Goal: Transaction & Acquisition: Register for event/course

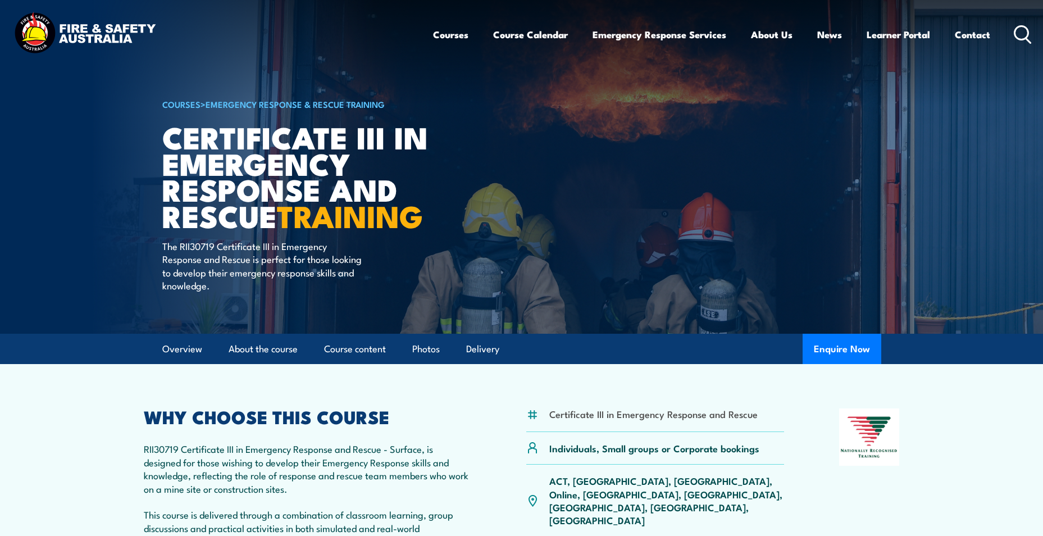
click at [1016, 28] on circle at bounding box center [1021, 32] width 13 height 13
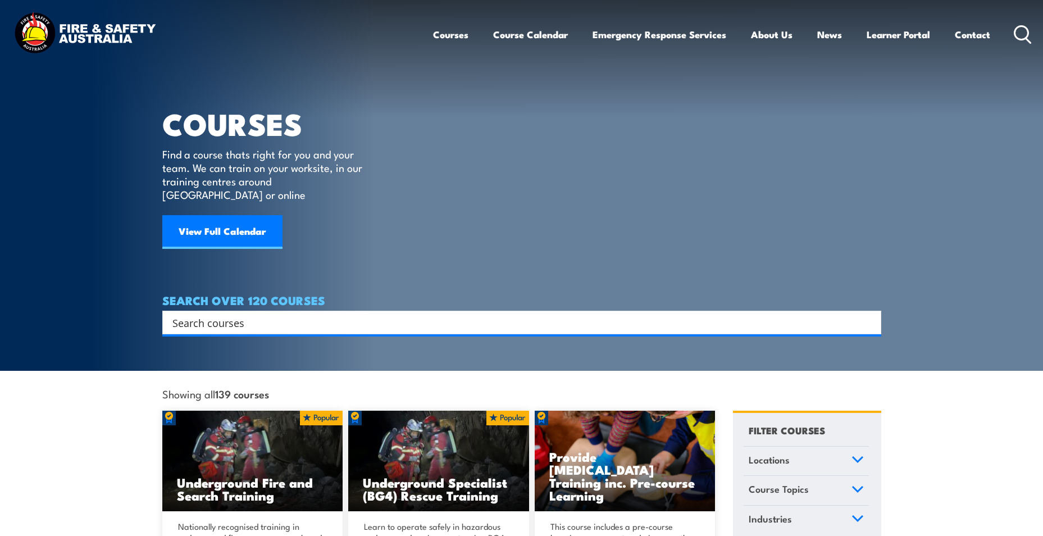
click at [529, 314] on input "Search input" at bounding box center [514, 322] width 684 height 17
type input "fire safety advisor"
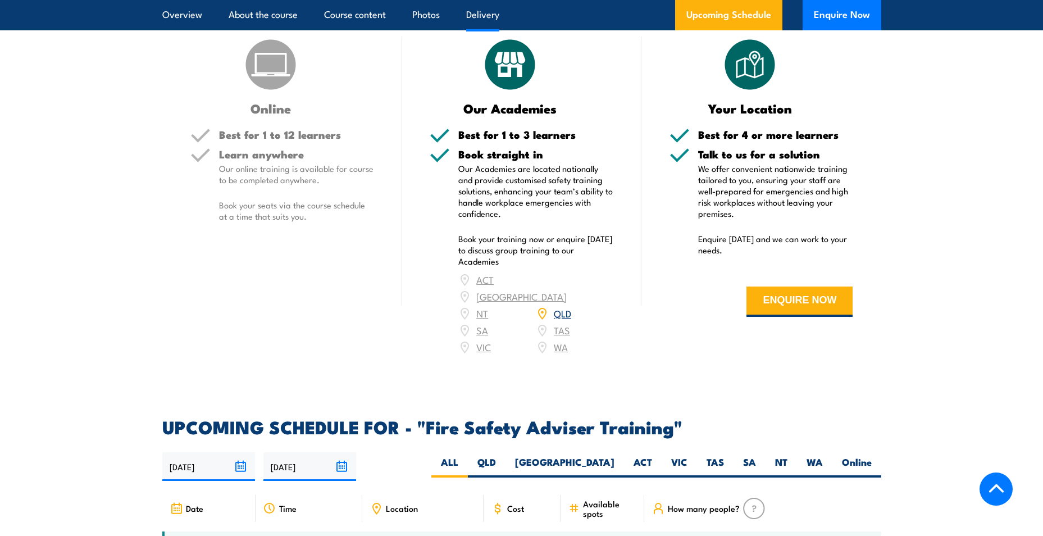
scroll to position [1453, 0]
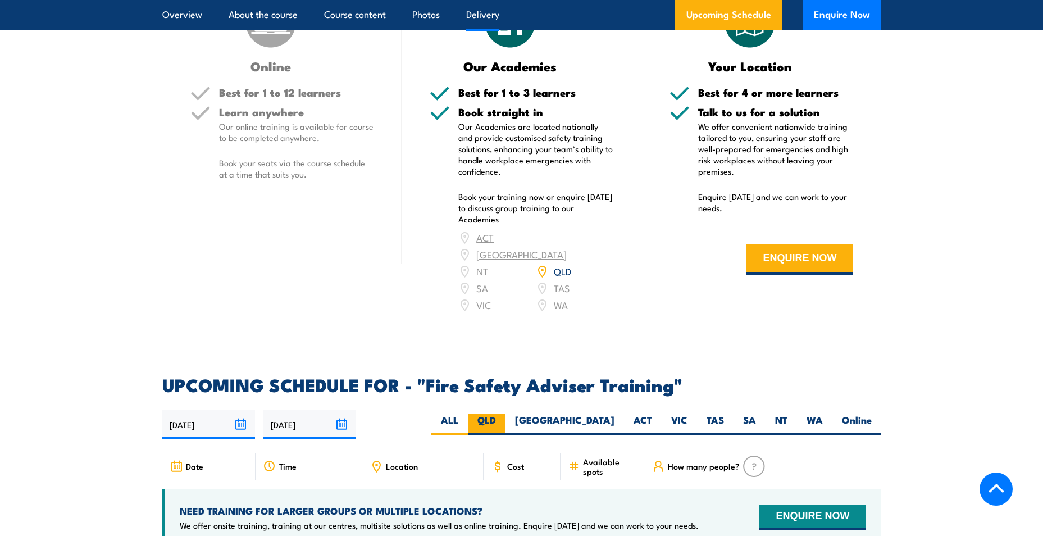
click at [505, 428] on label "QLD" at bounding box center [487, 424] width 38 height 22
click at [503, 421] on input "QLD" at bounding box center [499, 416] width 7 height 7
radio input "true"
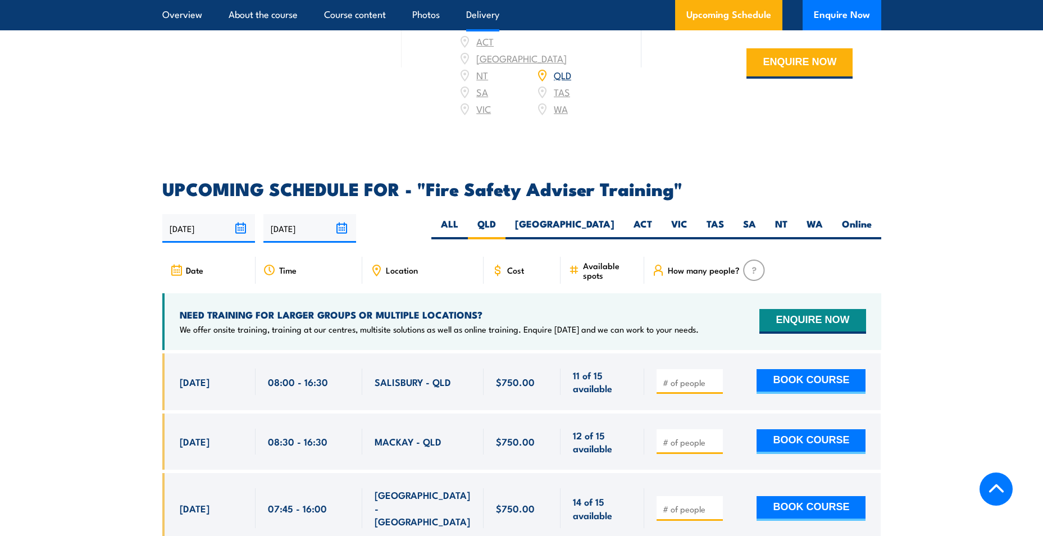
scroll to position [1691, 0]
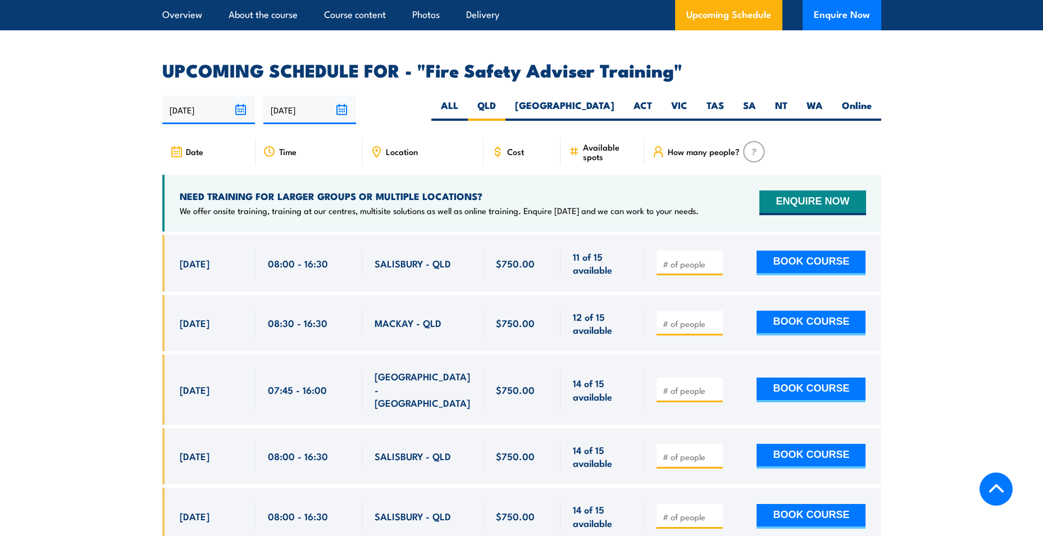
scroll to position [1753, 0]
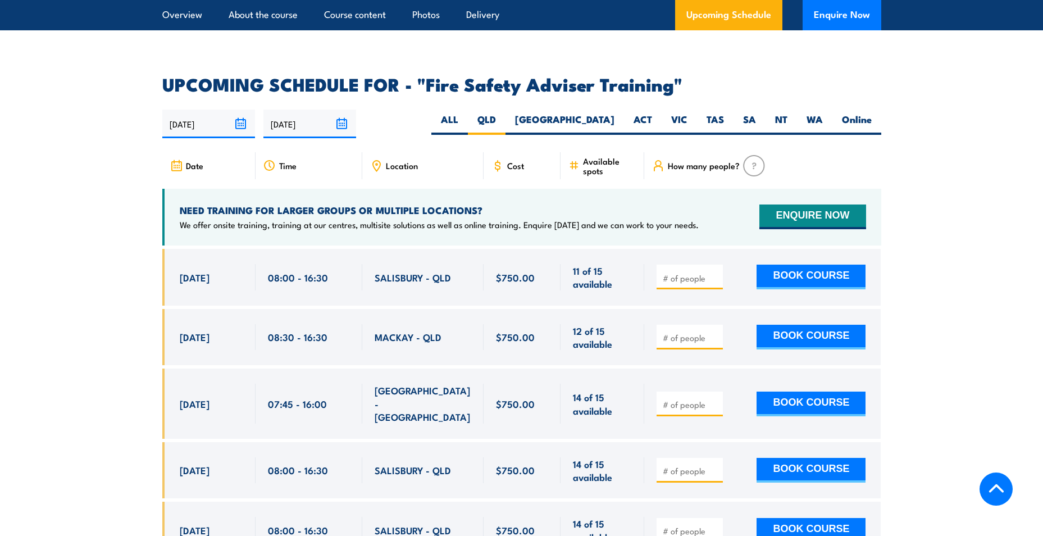
click at [698, 284] on input "number" at bounding box center [691, 277] width 56 height 11
type input "2"
click at [843, 276] on button "BOOK COURSE" at bounding box center [810, 276] width 109 height 25
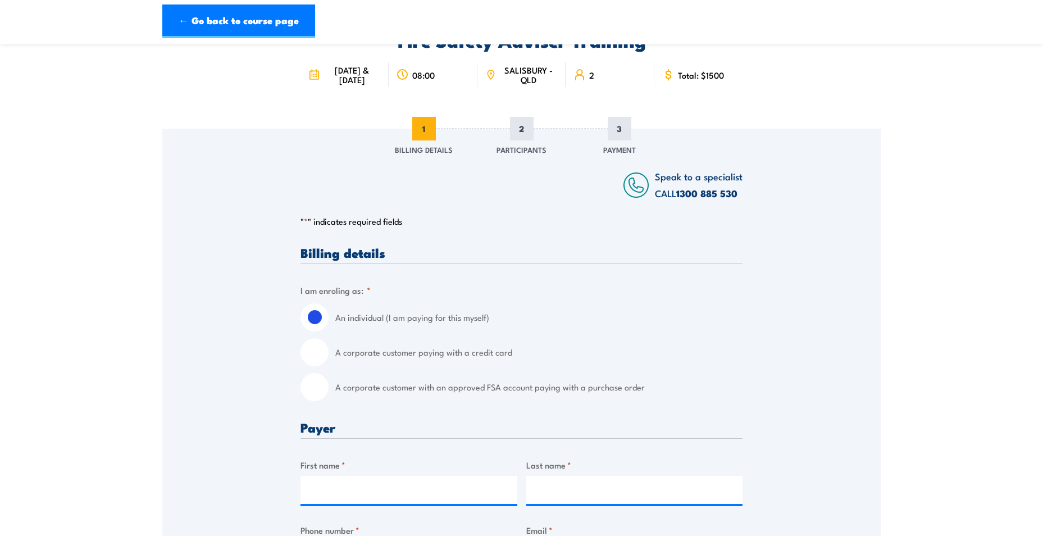
scroll to position [238, 0]
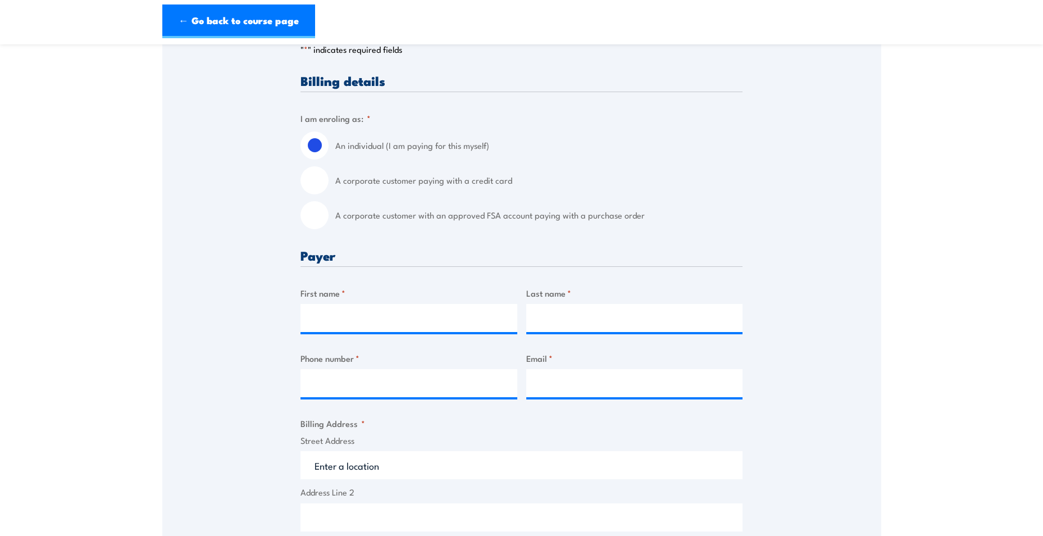
click at [312, 190] on input "A corporate customer paying with a credit card" at bounding box center [314, 180] width 28 height 28
radio input "true"
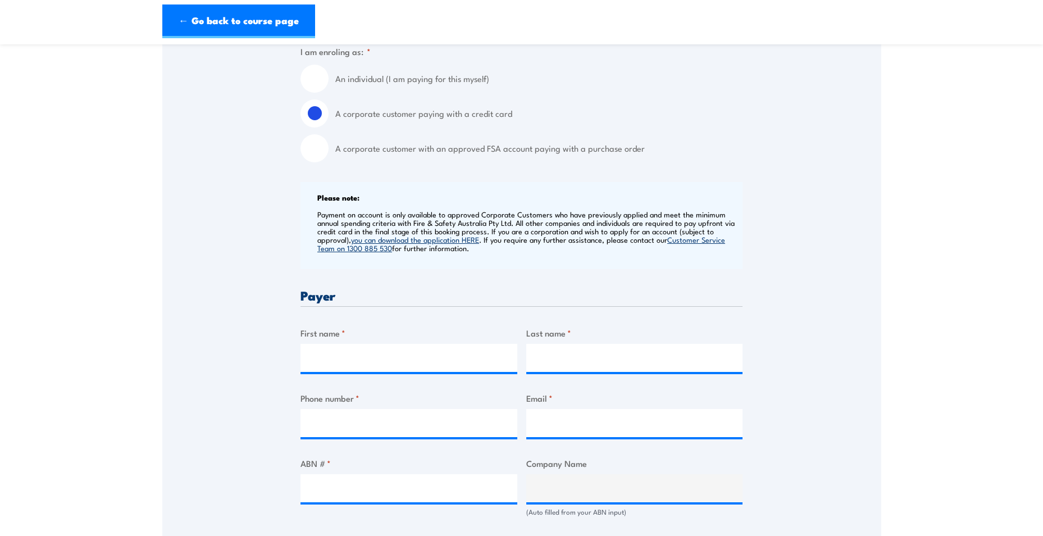
scroll to position [326, 0]
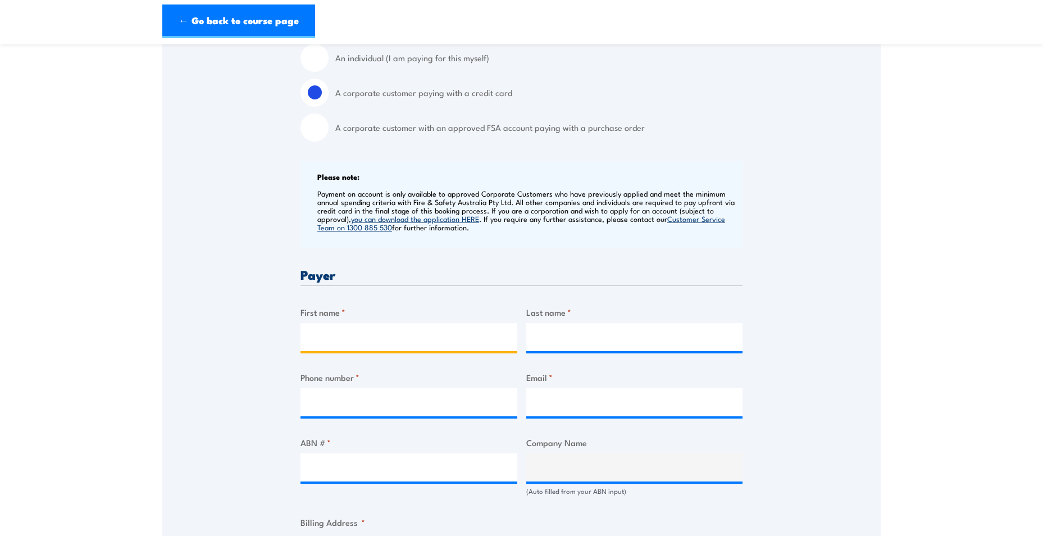
click at [439, 340] on input "First name *" at bounding box center [408, 337] width 217 height 28
type input "[PERSON_NAME]"
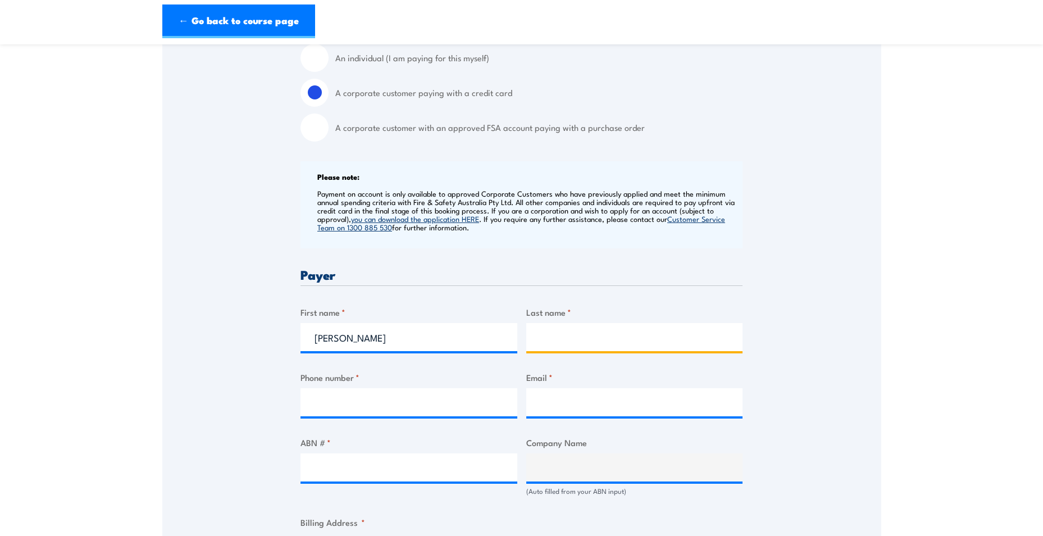
type input "Cawte"
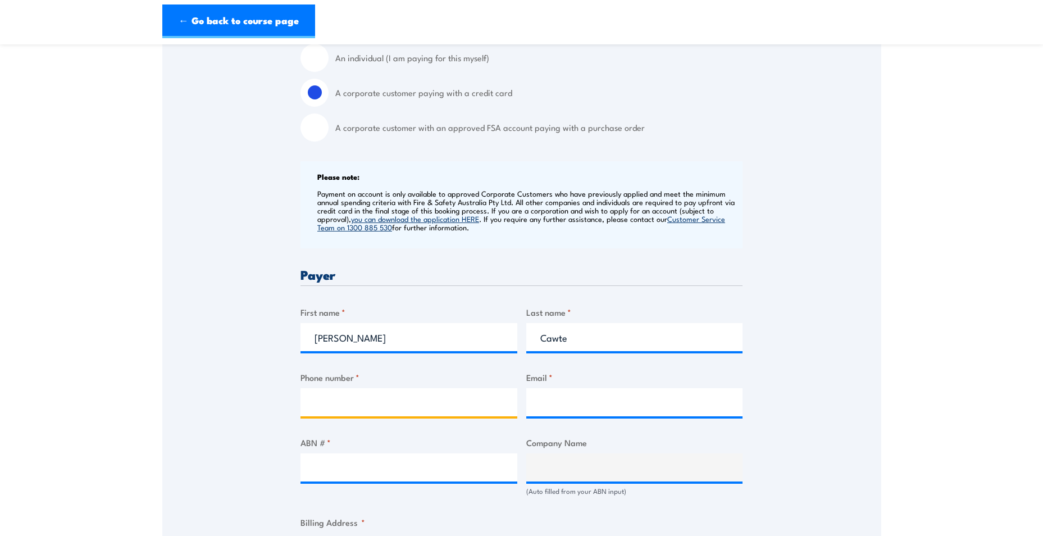
type input "0402308854"
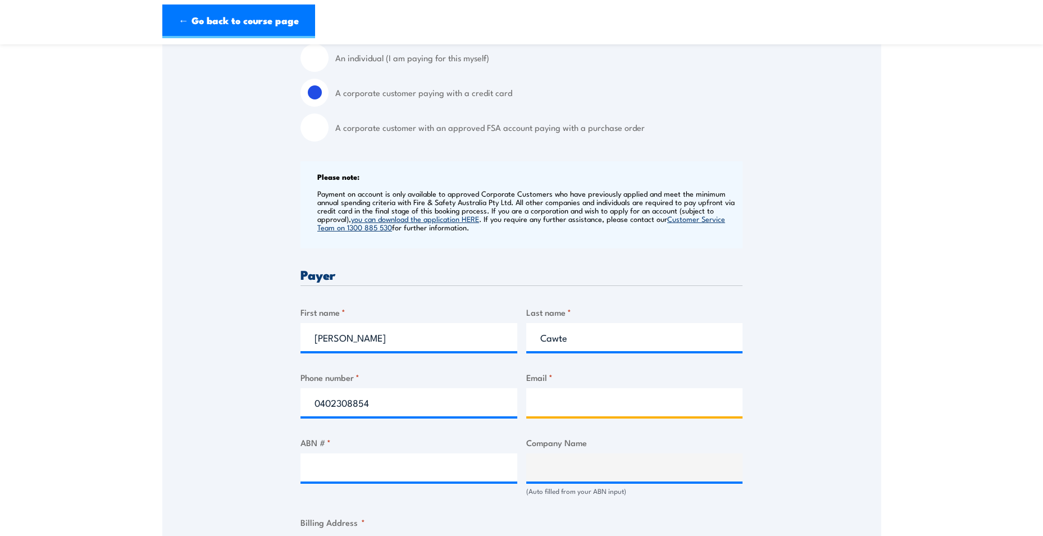
type input "[EMAIL_ADDRESS][DOMAIN_NAME]"
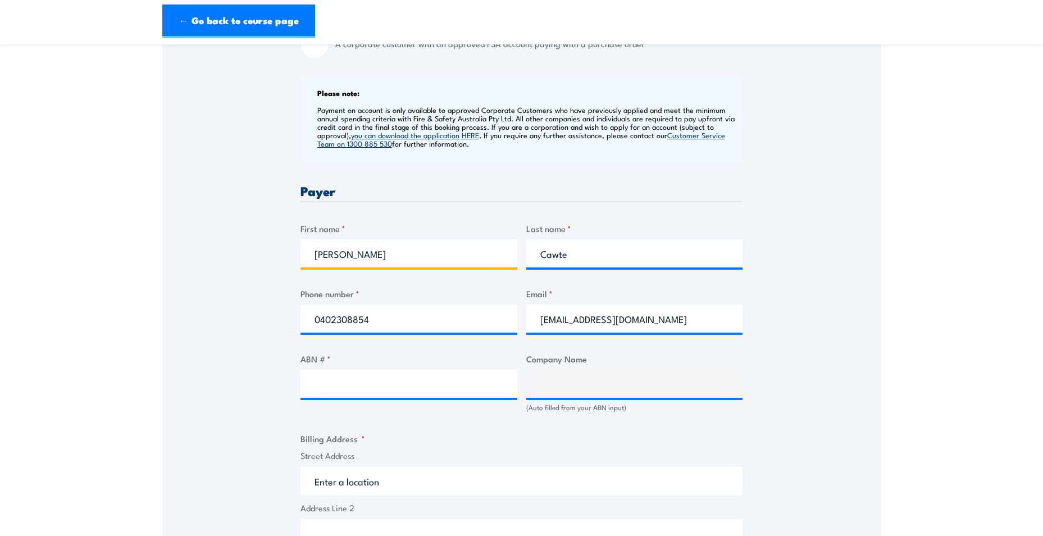
scroll to position [423, 0]
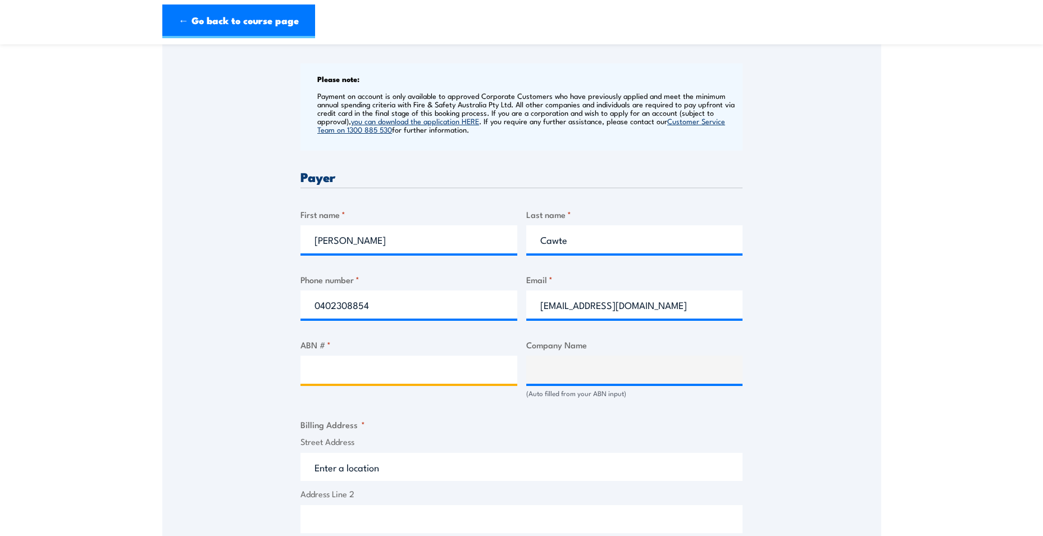
click at [410, 383] on input "ABN # *" at bounding box center [408, 369] width 217 height 28
type input "76155017318"
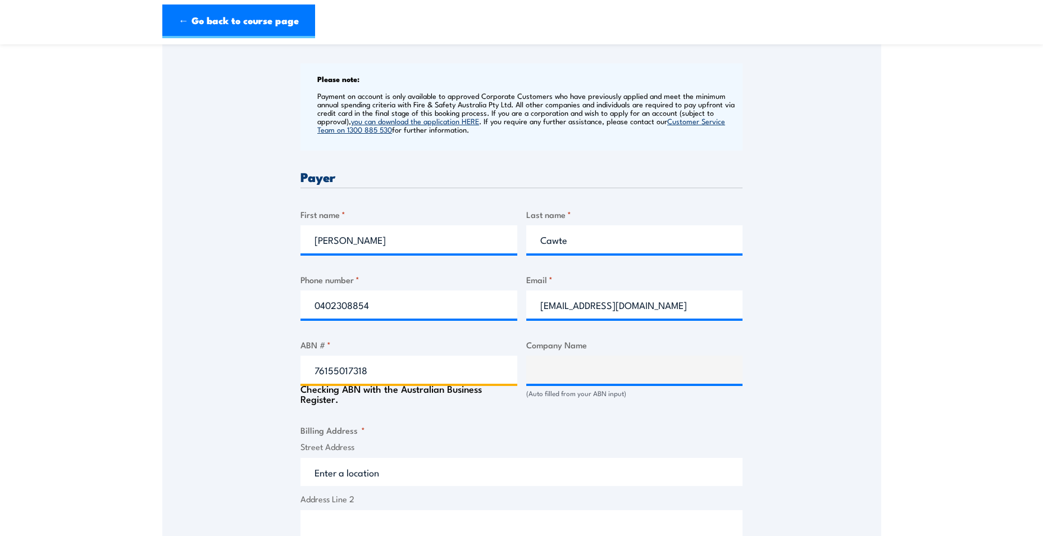
type input "[GEOGRAPHIC_DATA]"
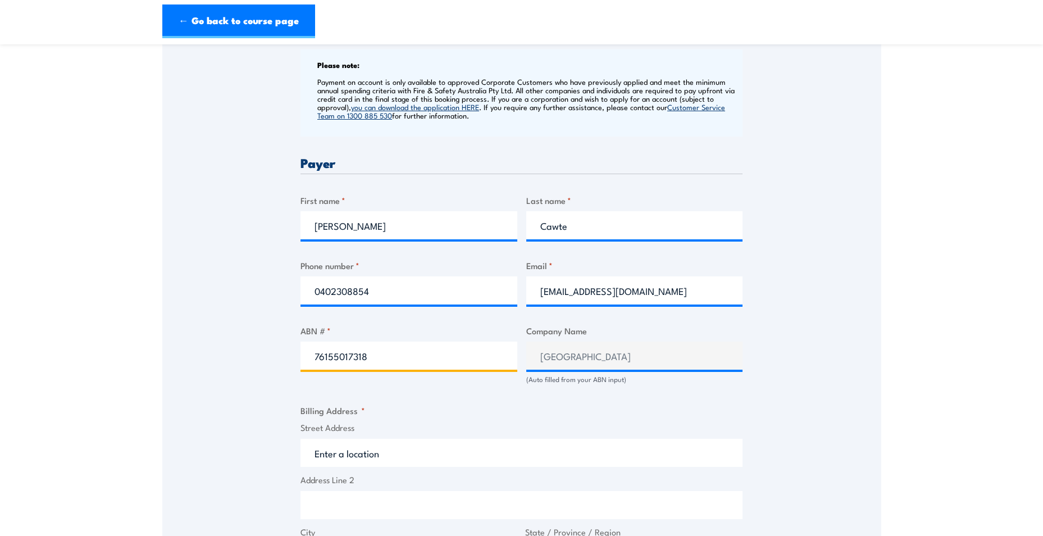
scroll to position [451, 0]
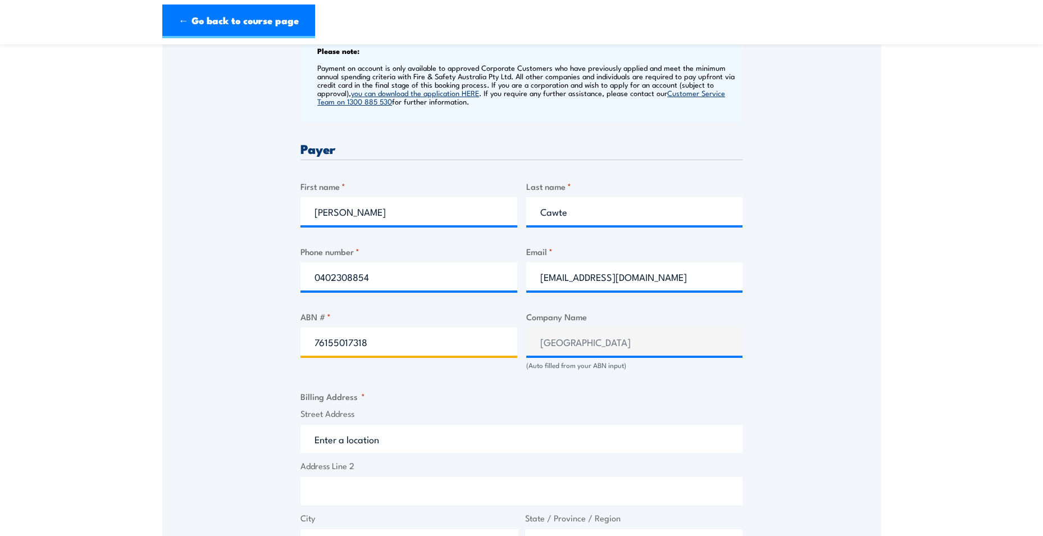
type input "76155017318"
click at [372, 450] on input "Street Address" at bounding box center [521, 444] width 442 height 28
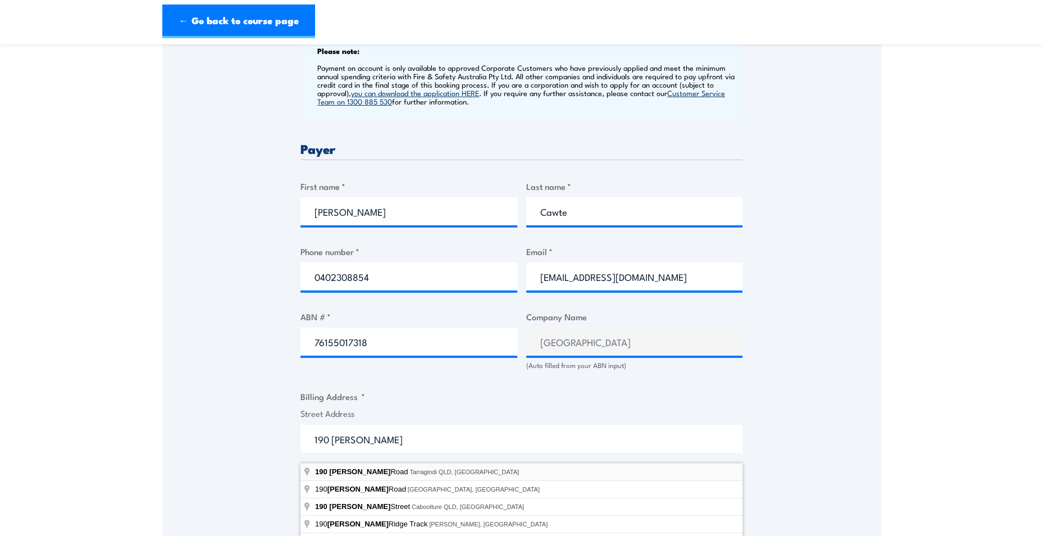
type input "[STREET_ADDRESS][PERSON_NAME]"
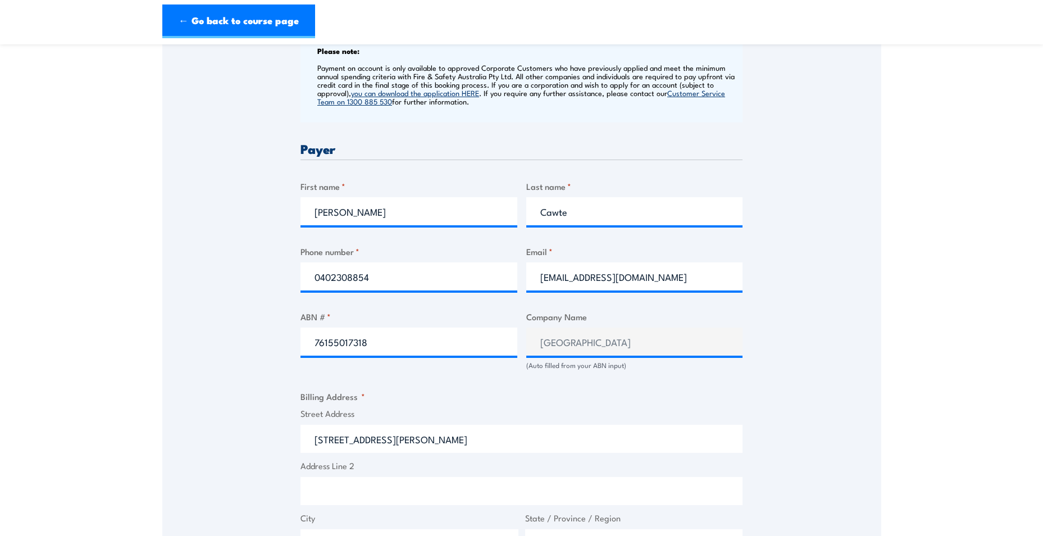
type input "[STREET_ADDRESS][PERSON_NAME]"
type input "Tarragindi"
type input "[GEOGRAPHIC_DATA]"
type input "4121"
select select "[GEOGRAPHIC_DATA]"
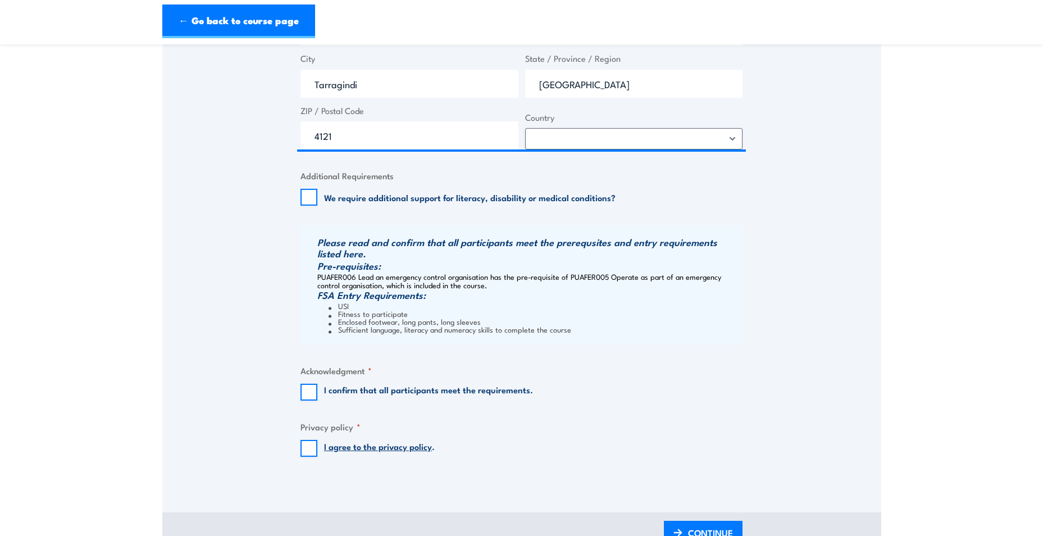
scroll to position [953, 0]
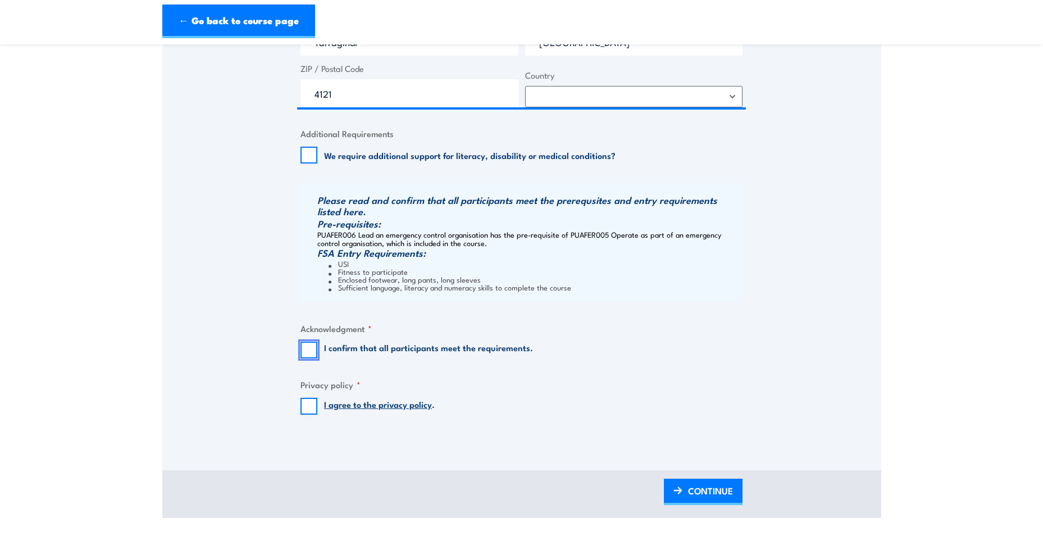
click at [308, 358] on input "I confirm that all participants meet the requirements." at bounding box center [308, 349] width 17 height 17
checkbox input "true"
click at [304, 412] on input "I agree to the privacy policy ." at bounding box center [308, 406] width 17 height 17
checkbox input "true"
click at [710, 505] on span "CONTINUE" at bounding box center [710, 491] width 45 height 30
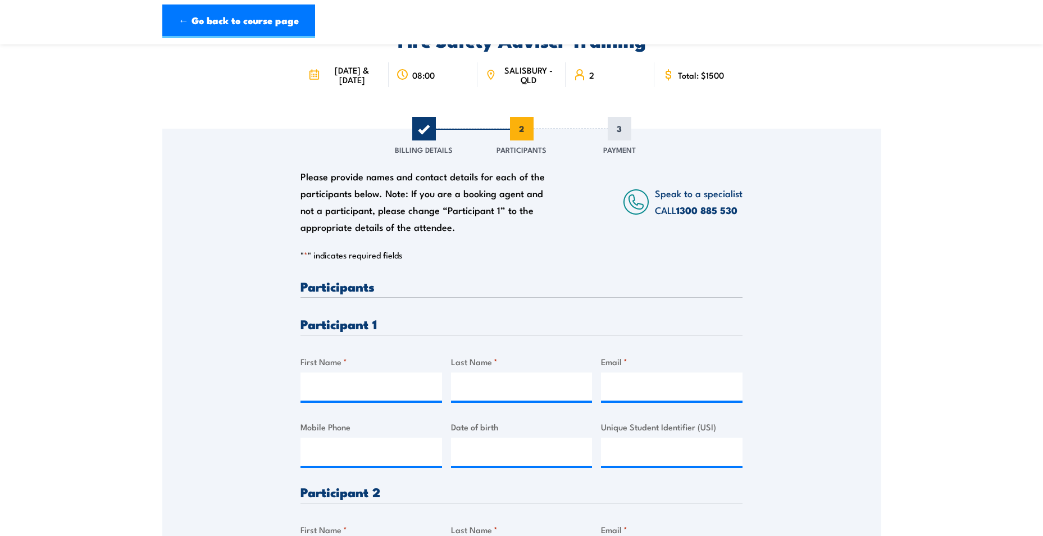
scroll to position [116, 0]
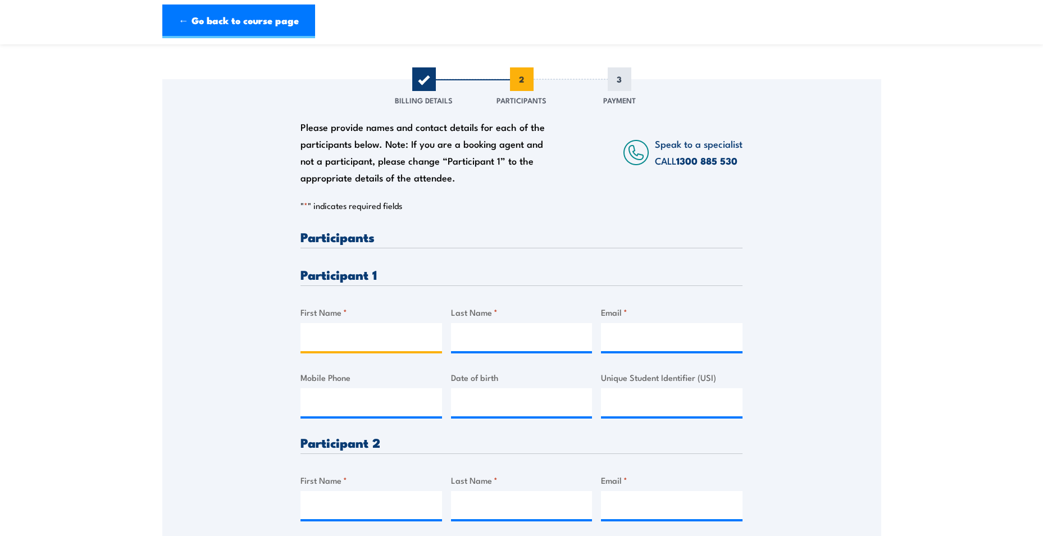
click at [333, 348] on input "First Name *" at bounding box center [370, 337] width 141 height 28
type input "[PERSON_NAME]"
type input "Cawte"
type input "[EMAIL_ADDRESS][DOMAIN_NAME]"
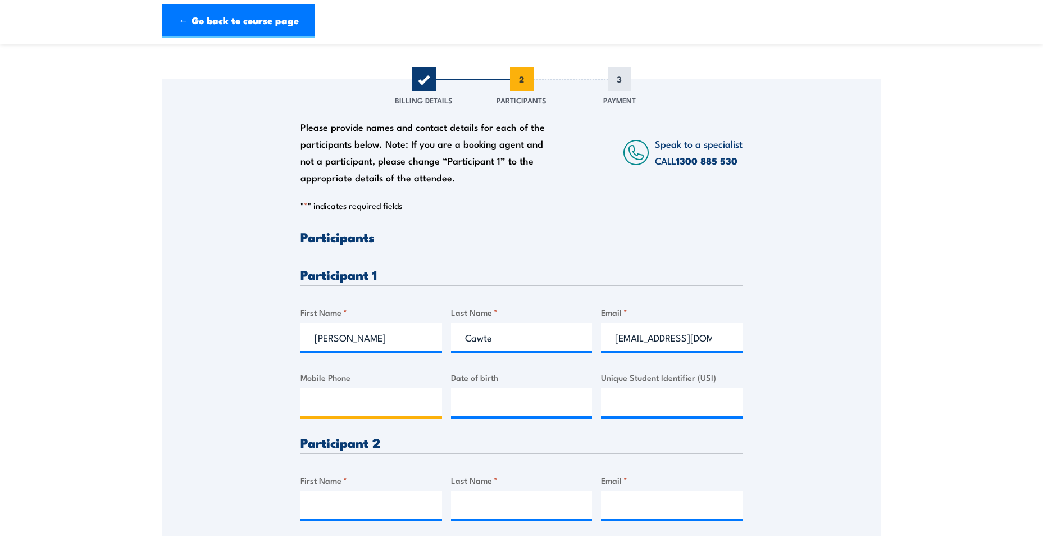
type input "0402308854"
click at [571, 415] on input "__/__/____" at bounding box center [521, 402] width 141 height 28
type input "[DATE]"
click at [857, 315] on div "Please provide names and contact details for each of the participants below. No…" at bounding box center [521, 343] width 719 height 529
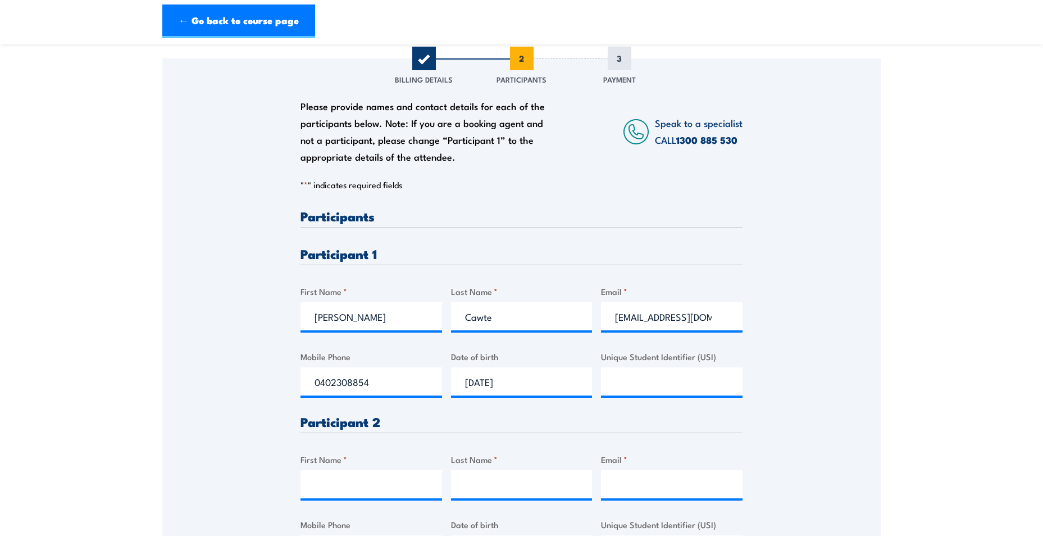
scroll to position [221, 0]
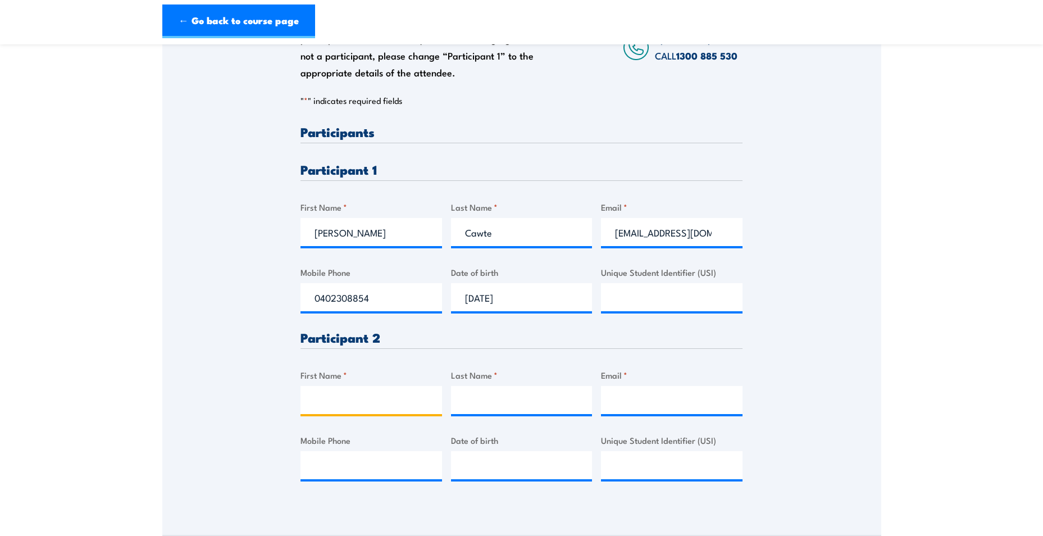
click at [355, 409] on input "First Name *" at bounding box center [370, 400] width 141 height 28
type input "[PERSON_NAME]"
type input "Sandral"
type input "[EMAIL_ADDRESS][DOMAIN_NAME]"
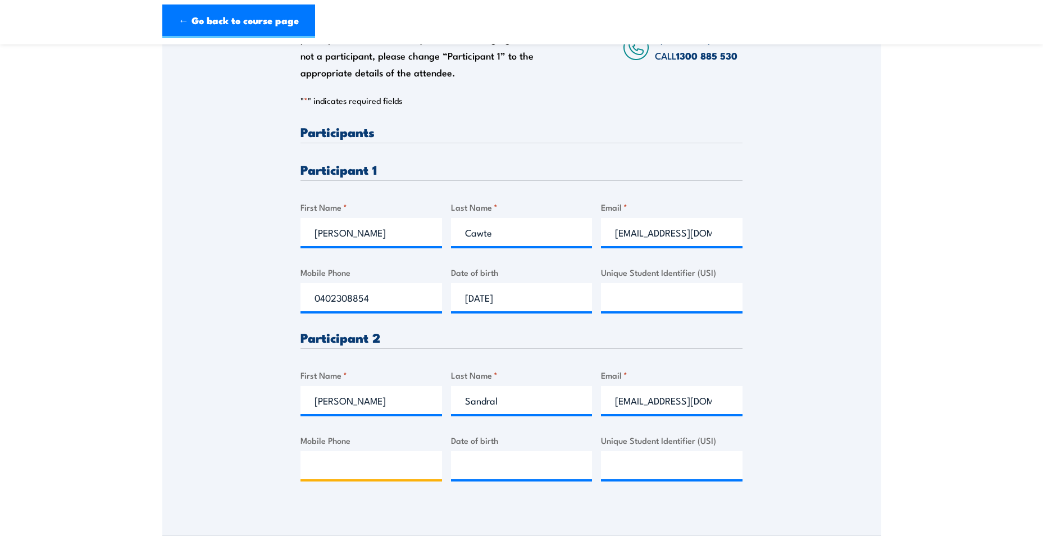
type input "32491333"
drag, startPoint x: 650, startPoint y: 409, endPoint x: 602, endPoint y: 415, distance: 48.7
click at [602, 414] on input "[EMAIL_ADDRESS][DOMAIN_NAME]" at bounding box center [671, 400] width 141 height 28
click at [639, 407] on input "[EMAIL_ADDRESS][DOMAIN_NAME]" at bounding box center [671, 400] width 141 height 28
type input "[EMAIL_ADDRESS][DOMAIN_NAME]"
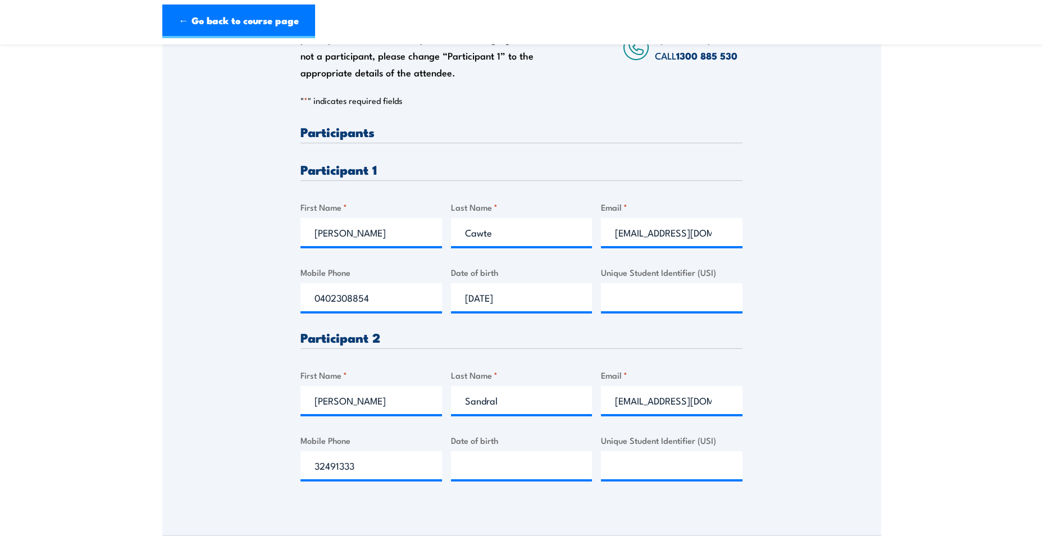
click at [450, 475] on div "Please provide names and contact details for each of the participants below. No…" at bounding box center [521, 311] width 442 height 373
type input "__/__/____"
click at [848, 396] on div "Please provide names and contact details for each of the participants below. No…" at bounding box center [521, 238] width 719 height 529
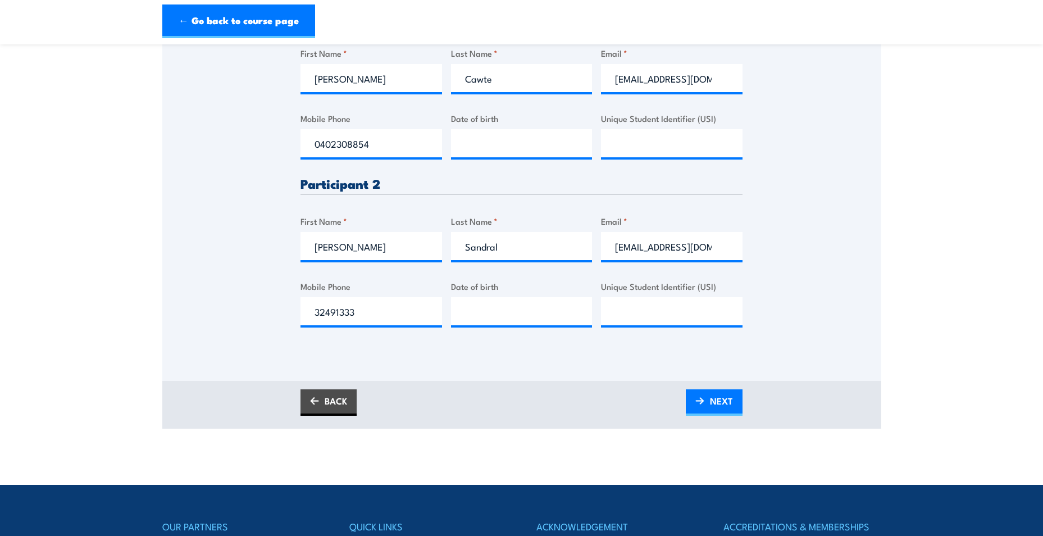
scroll to position [417, 0]
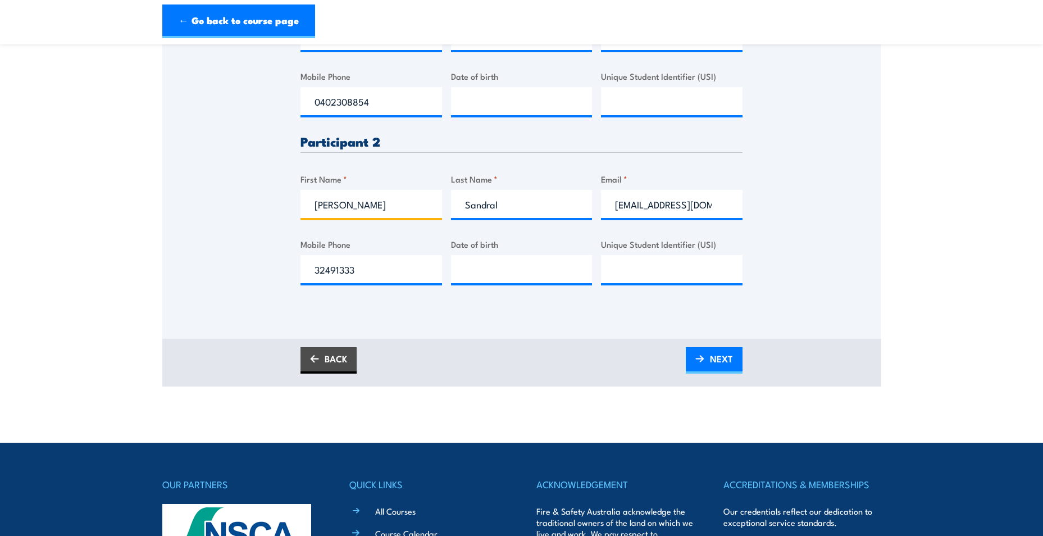
drag, startPoint x: 314, startPoint y: 215, endPoint x: 319, endPoint y: 220, distance: 6.8
click at [314, 215] on input "[PERSON_NAME]" at bounding box center [370, 204] width 141 height 28
type input "[PERSON_NAME]"
click at [702, 372] on link "NEXT" at bounding box center [714, 360] width 57 height 26
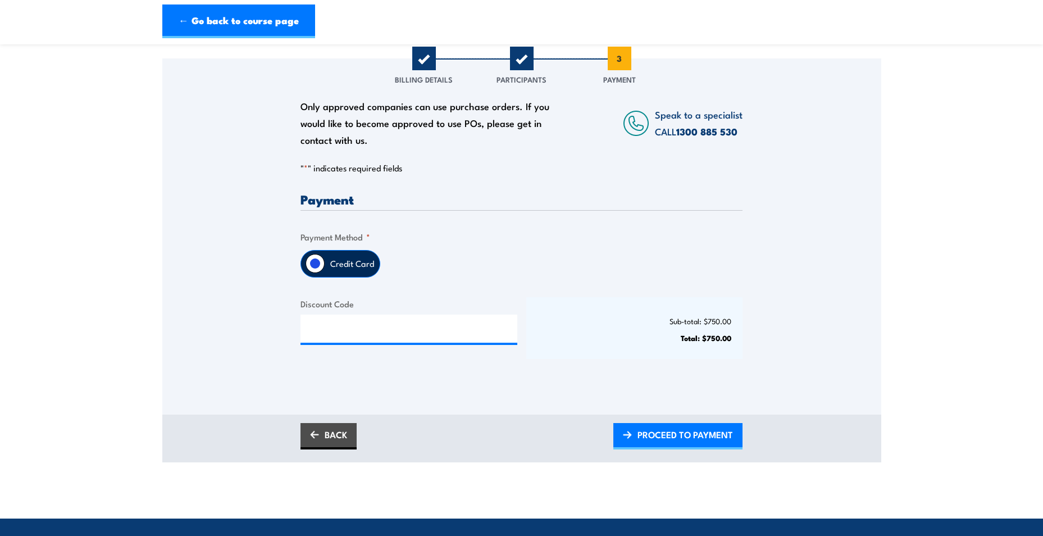
scroll to position [150, 0]
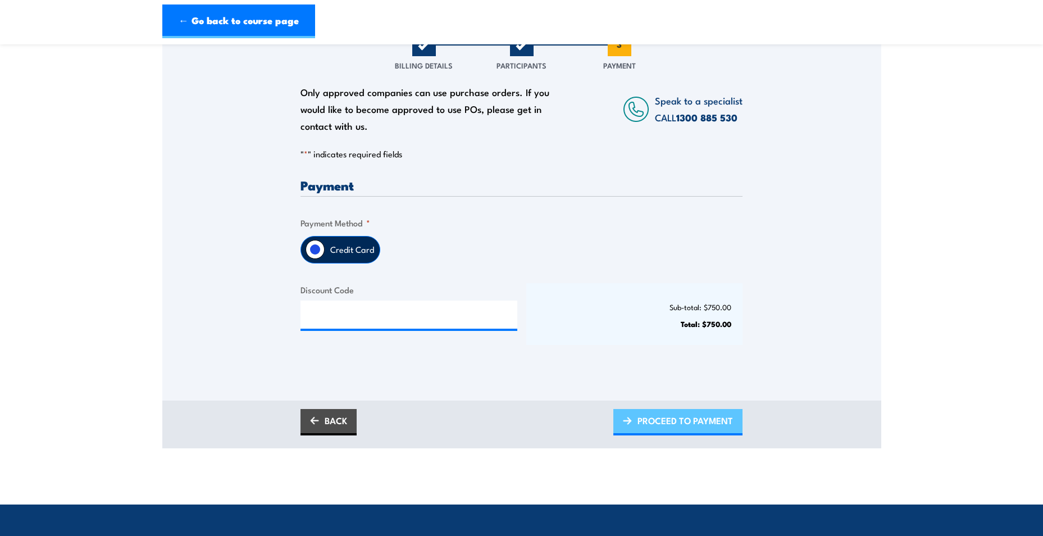
click at [709, 433] on span "PROCEED TO PAYMENT" at bounding box center [684, 420] width 95 height 30
